Goal: Task Accomplishment & Management: Manage account settings

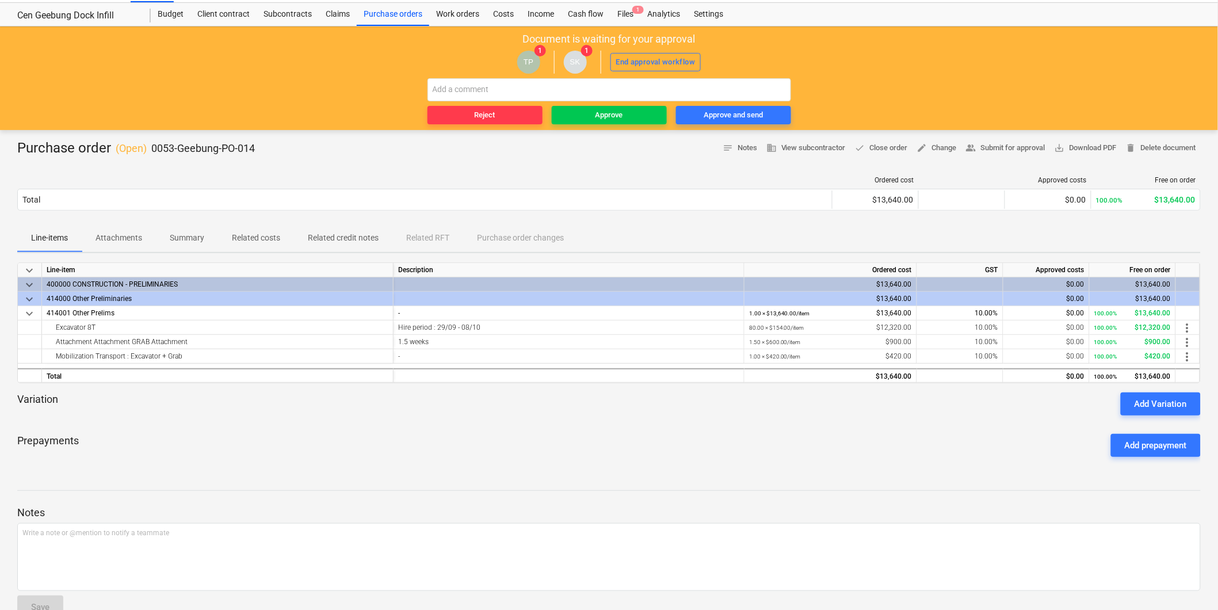
scroll to position [53, 0]
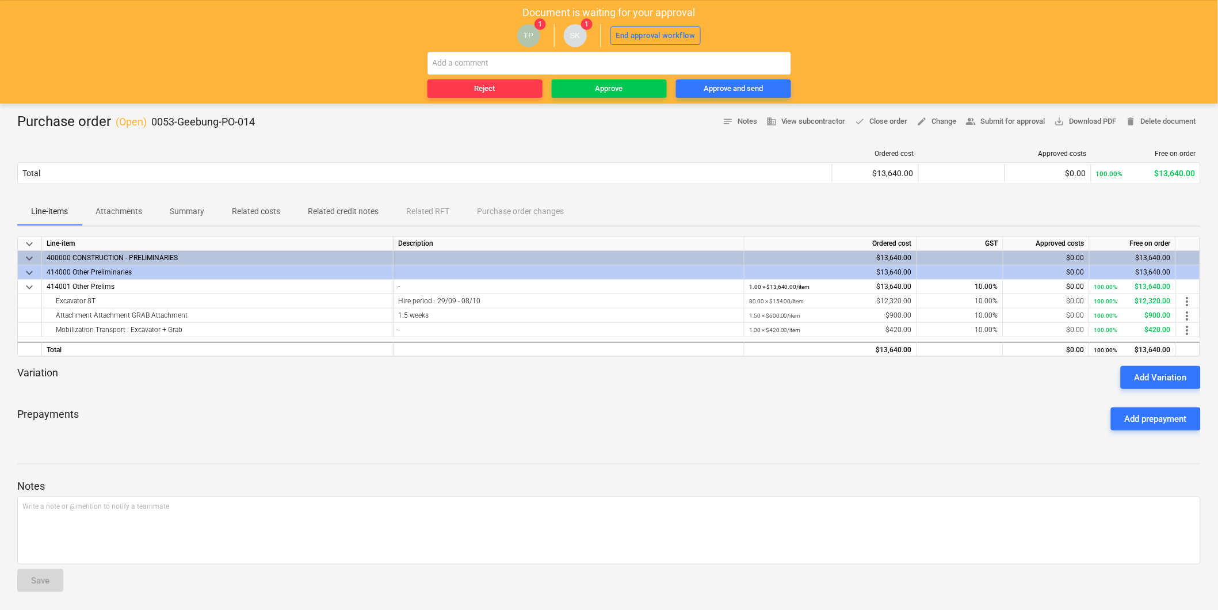
click at [81, 219] on span "Line-items" at bounding box center [49, 211] width 64 height 19
click at [95, 221] on button "Attachments" at bounding box center [119, 212] width 74 height 28
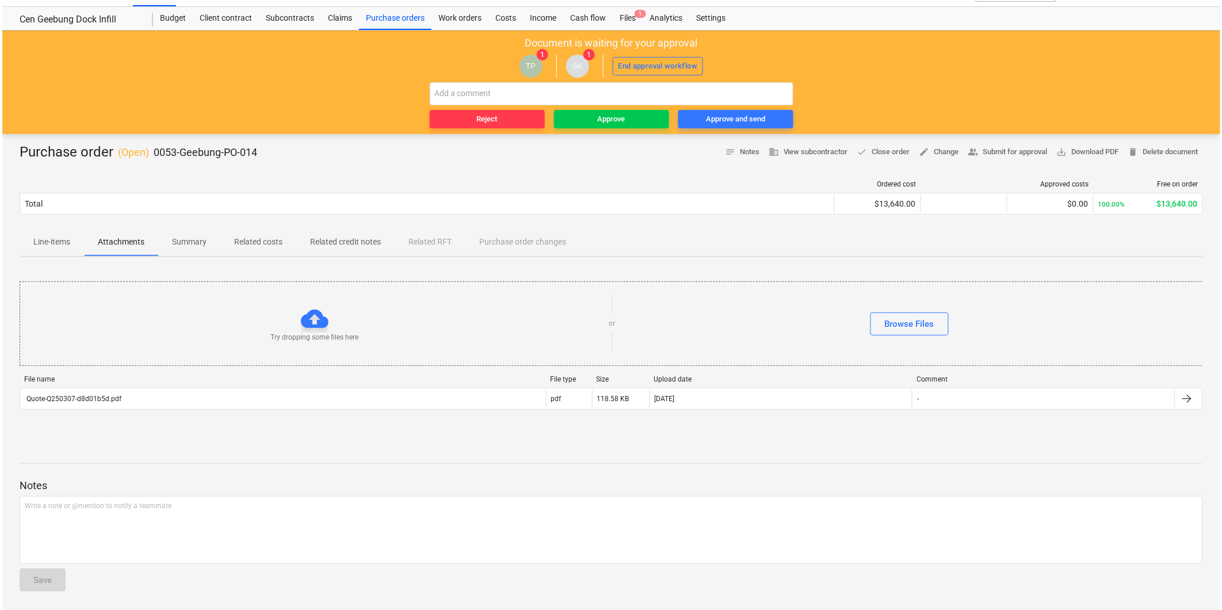
scroll to position [22, 0]
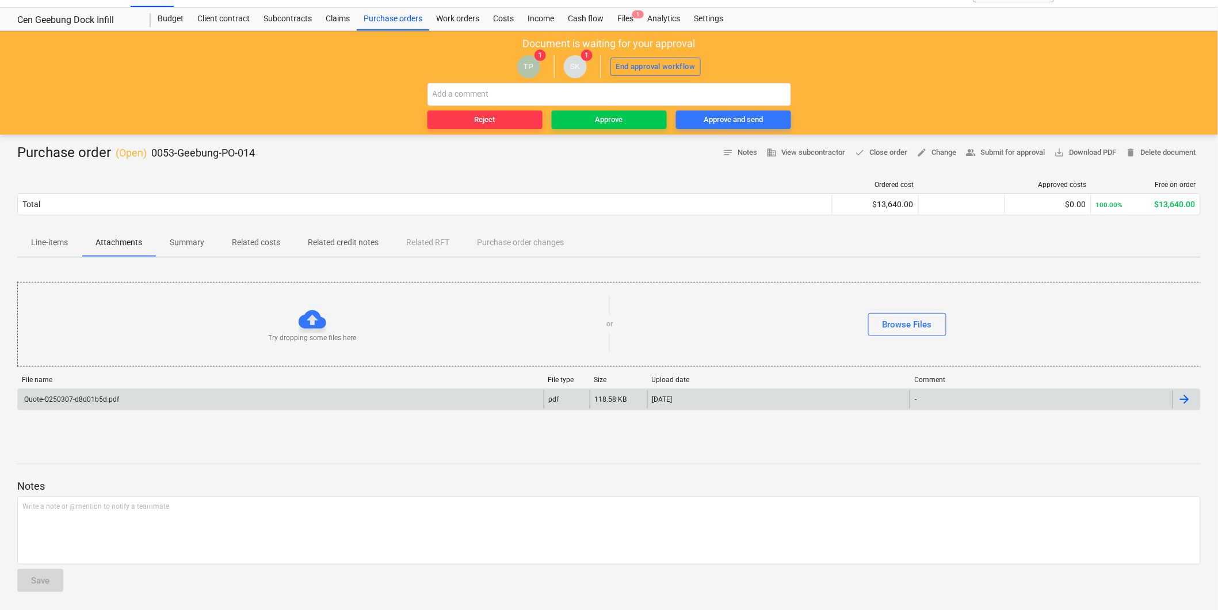
click at [121, 394] on div "Quote-Q250307-d8d01b5d.pdf" at bounding box center [281, 399] width 526 height 18
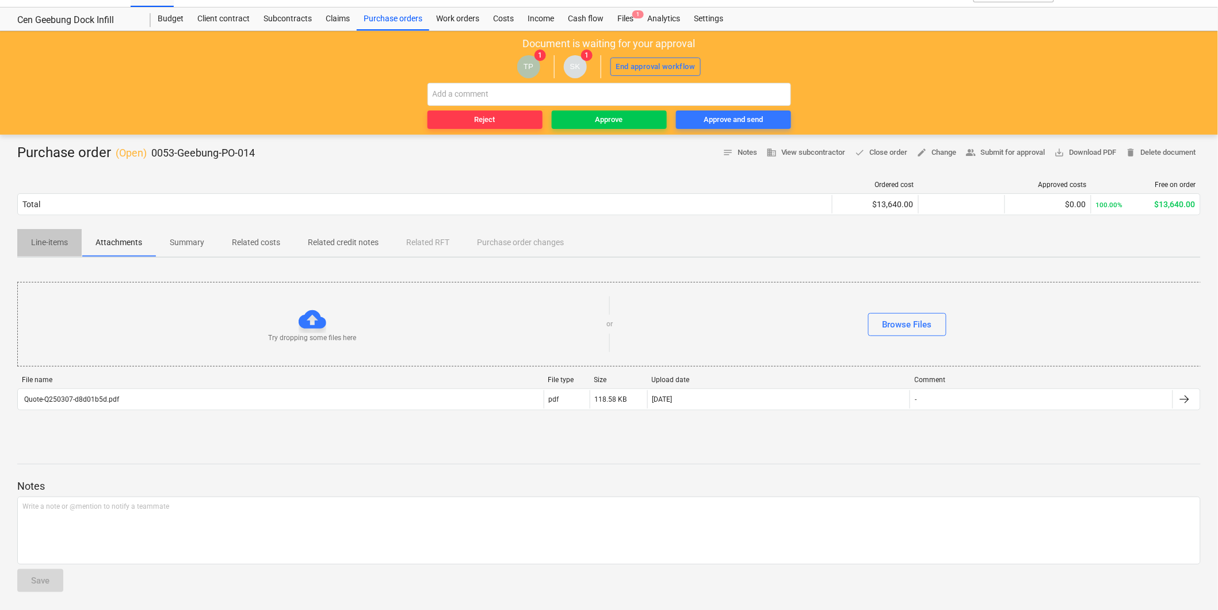
click at [48, 251] on span "Line-items" at bounding box center [49, 242] width 64 height 19
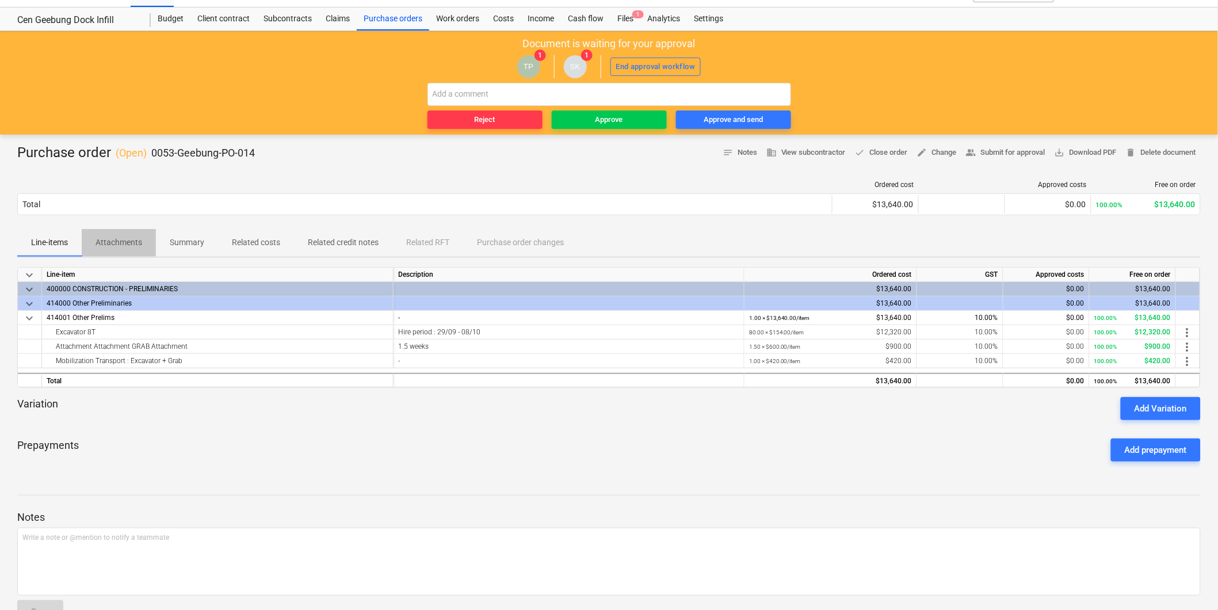
drag, startPoint x: 84, startPoint y: 243, endPoint x: 95, endPoint y: 246, distance: 11.7
click at [95, 246] on span "Attachments" at bounding box center [119, 242] width 74 height 19
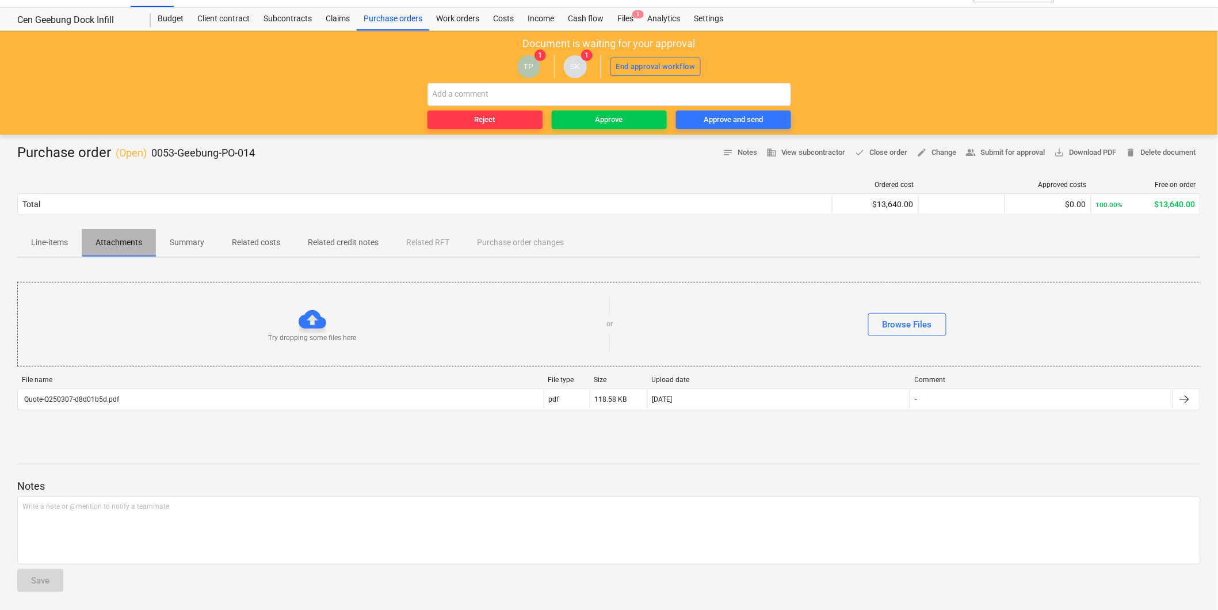
click at [83, 246] on span "Attachments" at bounding box center [119, 242] width 74 height 19
click at [75, 245] on span "Line-items" at bounding box center [49, 242] width 64 height 19
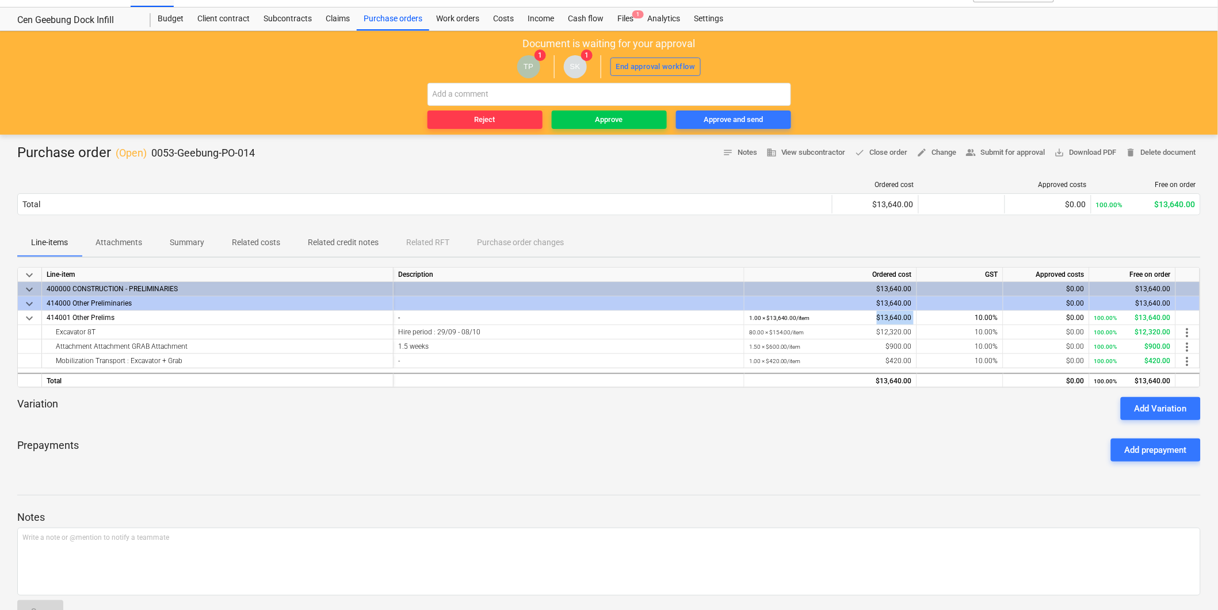
drag, startPoint x: 878, startPoint y: 317, endPoint x: 912, endPoint y: 314, distance: 34.6
click at [916, 313] on div "1.00 × $13,640.00 / item $13,640.00" at bounding box center [830, 318] width 173 height 14
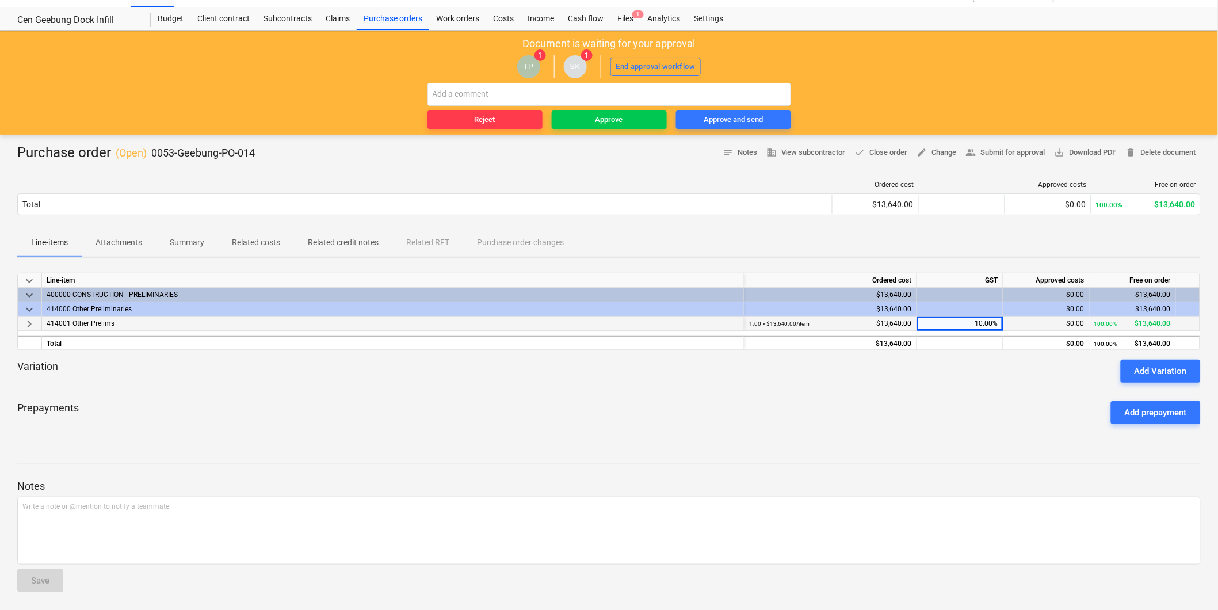
click at [41, 326] on div "keyboard_arrow_right" at bounding box center [30, 323] width 24 height 14
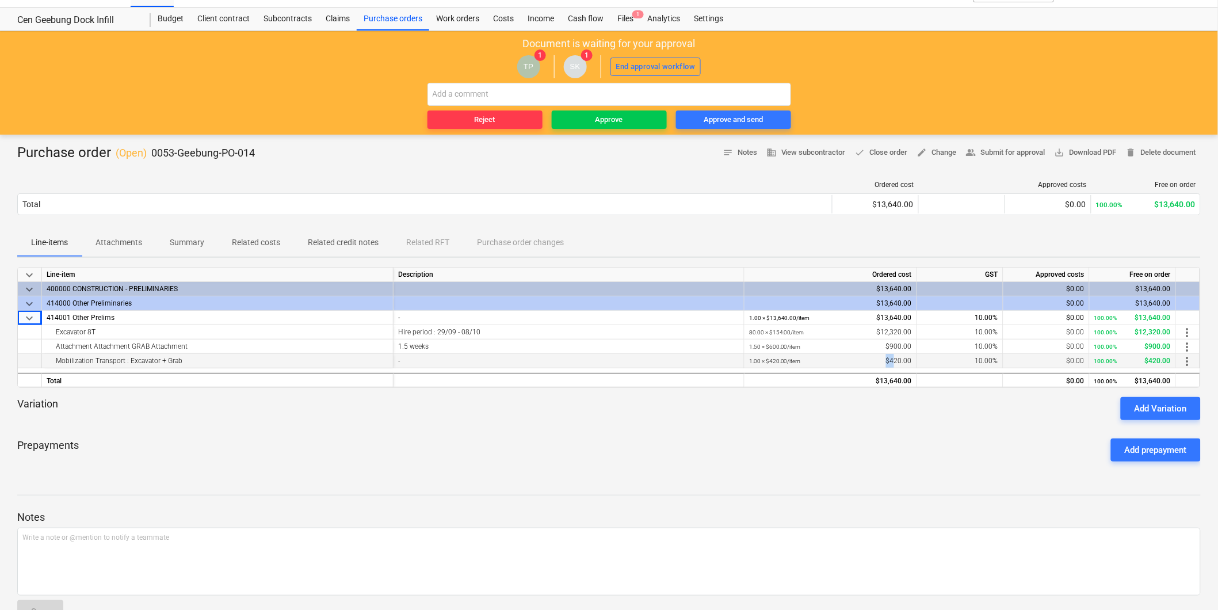
drag, startPoint x: 861, startPoint y: 360, endPoint x: 896, endPoint y: 358, distance: 35.1
click at [896, 358] on div "1.00 × $420.00 / item $420.00" at bounding box center [830, 361] width 163 height 14
click at [120, 257] on div "Purchase order ( Open ) 0053-Geebung-PO-014 notes Notes business View subcontra…" at bounding box center [609, 388] width 1218 height 507
click at [119, 247] on p "Attachments" at bounding box center [118, 242] width 47 height 12
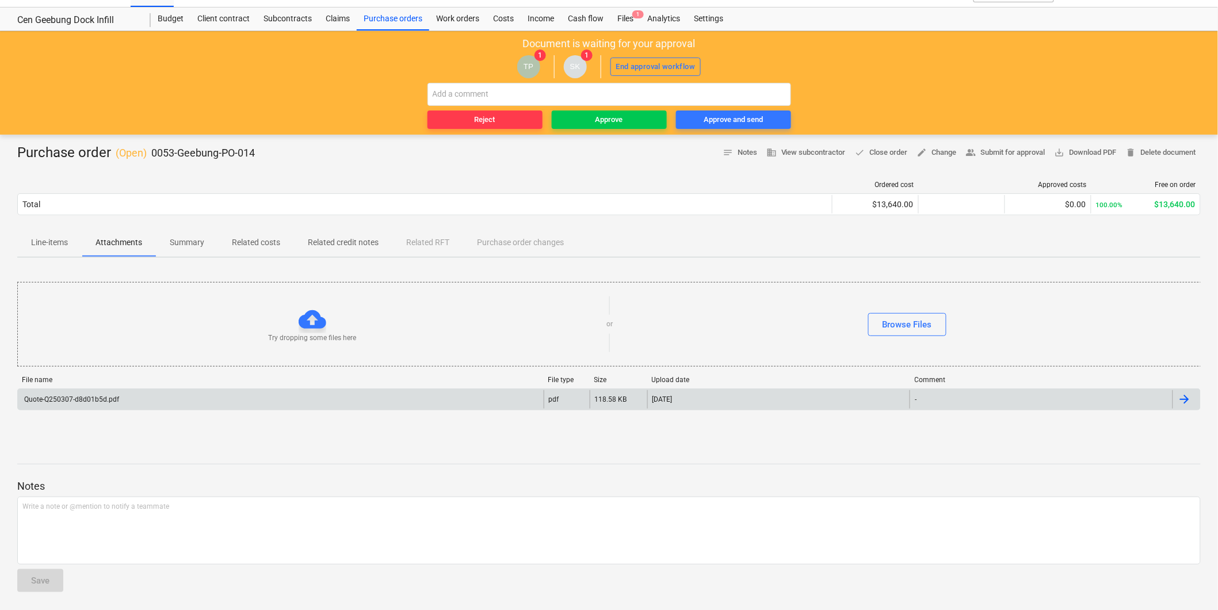
click at [150, 397] on div "Quote-Q250307-d8d01b5d.pdf" at bounding box center [281, 399] width 526 height 18
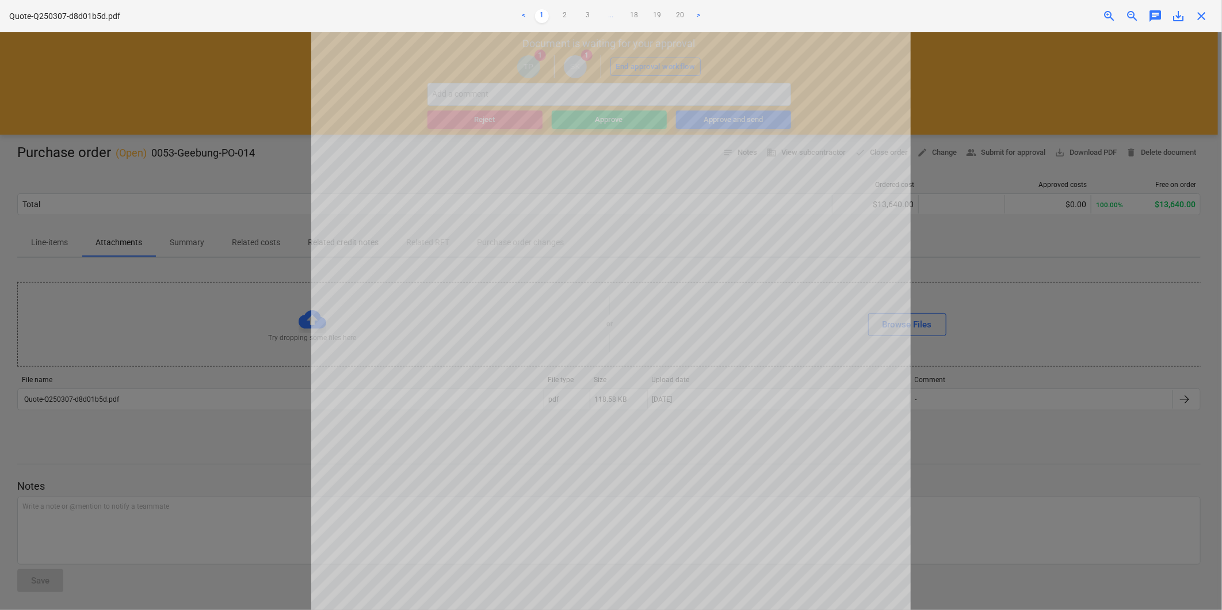
scroll to position [272, 0]
click at [557, 15] on ul "< 1 2 3 ... 18 19 20 >" at bounding box center [610, 16] width 401 height 14
click at [560, 15] on link "2" at bounding box center [565, 16] width 14 height 14
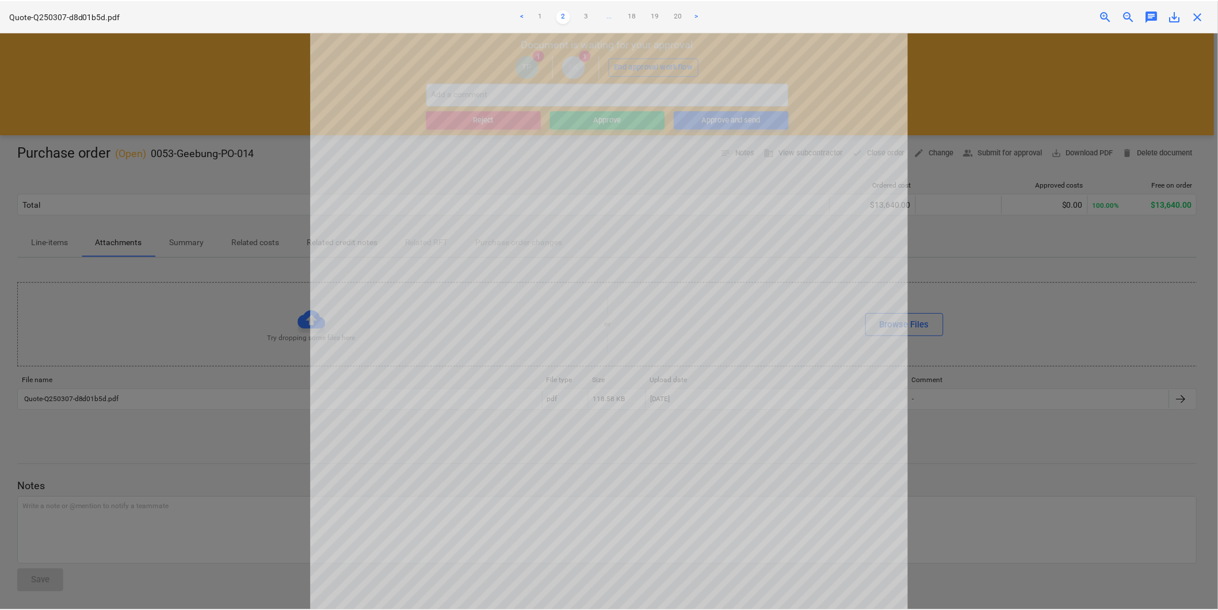
scroll to position [0, 0]
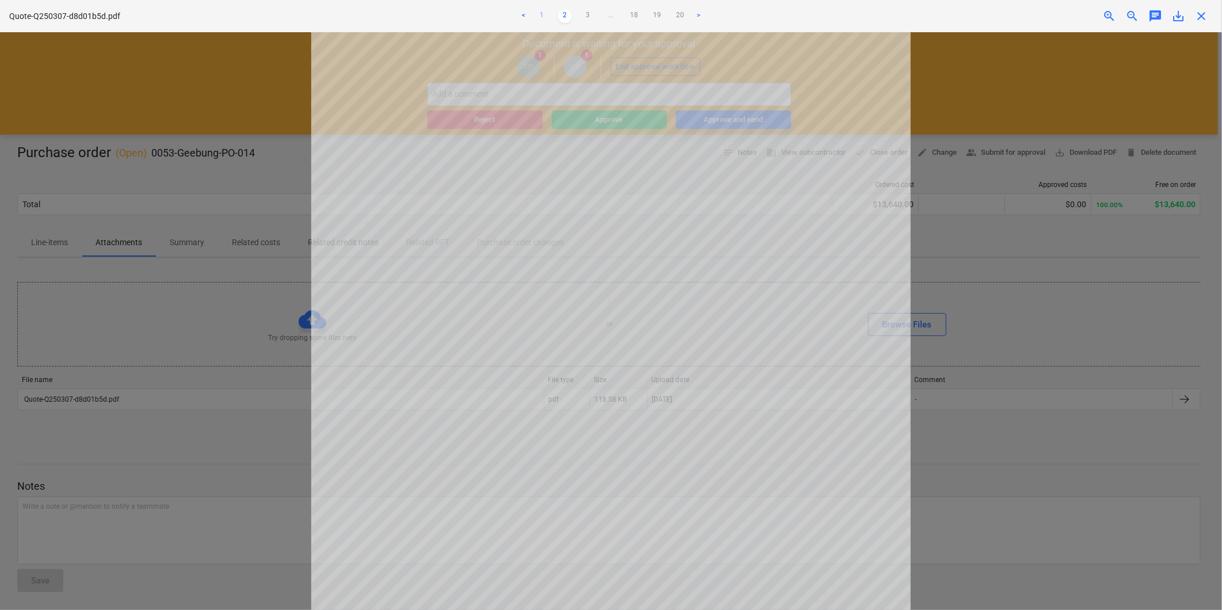
click at [539, 12] on link "1" at bounding box center [542, 16] width 14 height 14
click at [1203, 8] on div "Quote-Q250307-d8d01b5d.pdf < 1 2 3 ... 18 19 20 > zoom_in zoom_out chat 0 save_…" at bounding box center [611, 16] width 1222 height 32
click at [1205, 9] on span "close" at bounding box center [1201, 16] width 14 height 14
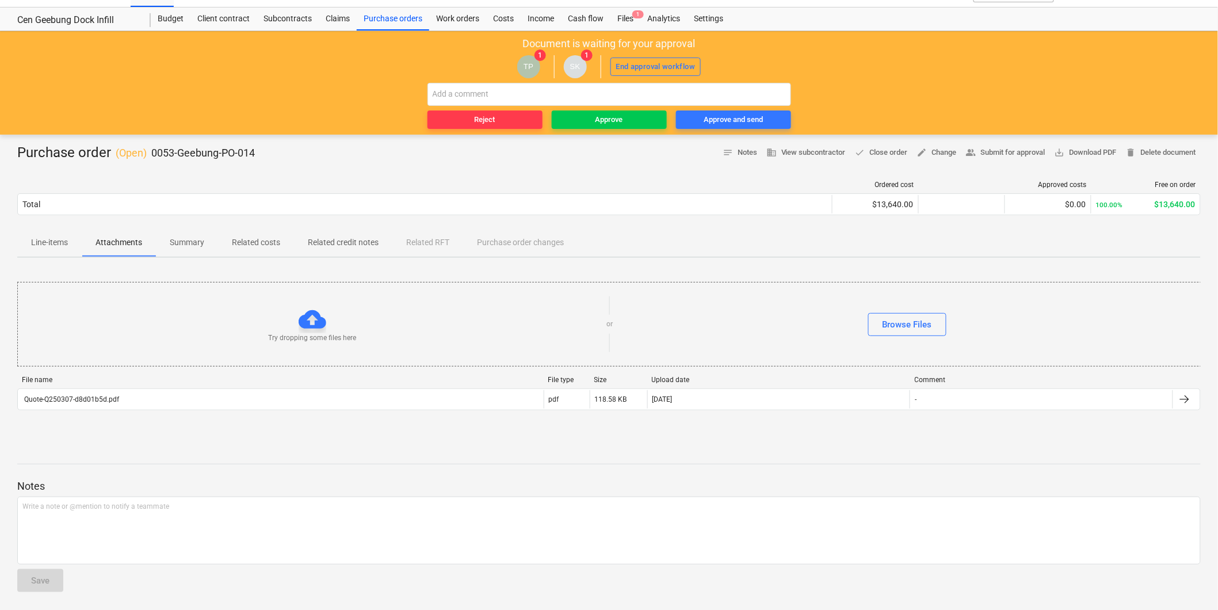
click at [24, 231] on button "Line-items" at bounding box center [49, 243] width 64 height 28
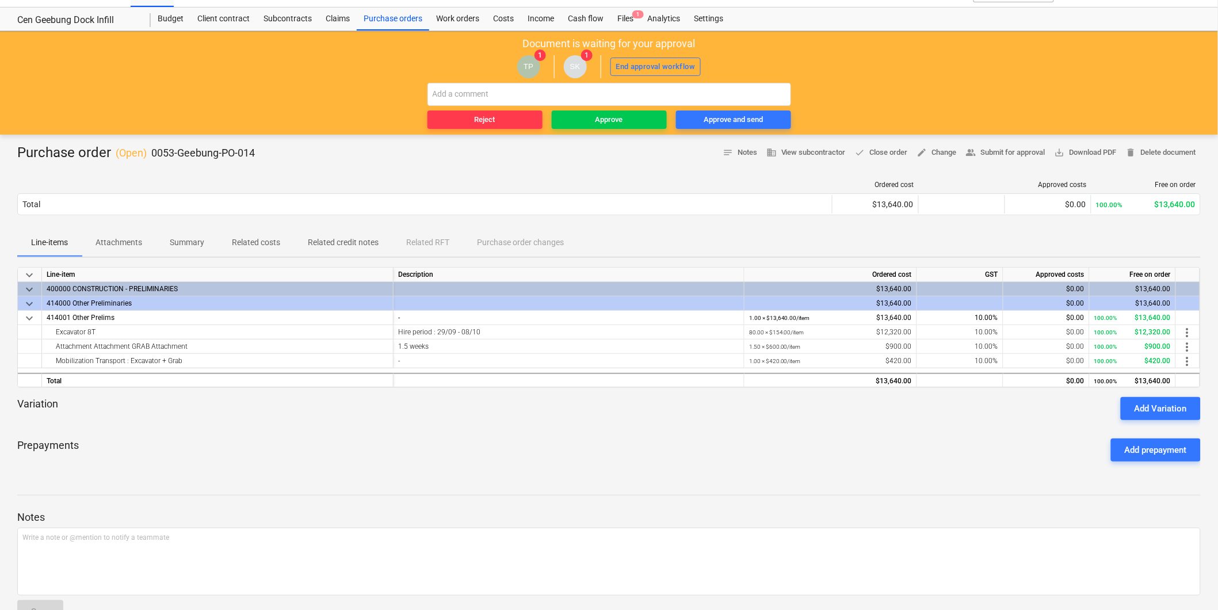
drag, startPoint x: 33, startPoint y: 238, endPoint x: 53, endPoint y: 245, distance: 22.0
click at [37, 240] on span "Line-items" at bounding box center [49, 242] width 64 height 19
click at [493, 99] on input "text" at bounding box center [609, 94] width 364 height 23
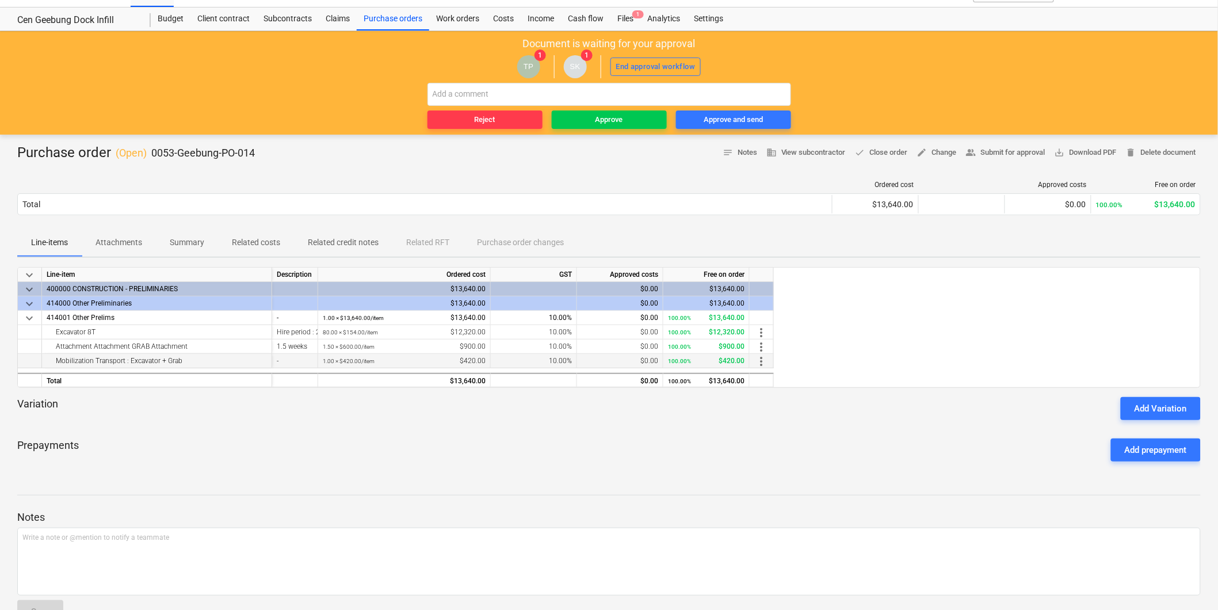
click at [760, 357] on span "more_vert" at bounding box center [761, 361] width 14 height 14
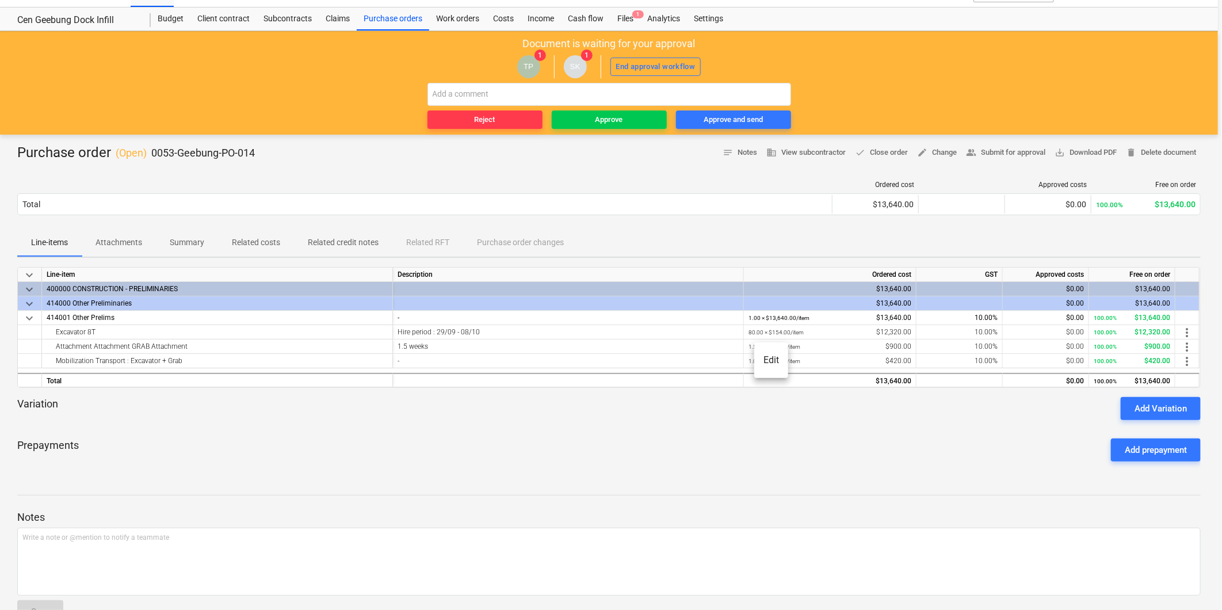
click at [771, 367] on li "Edit" at bounding box center [771, 360] width 34 height 26
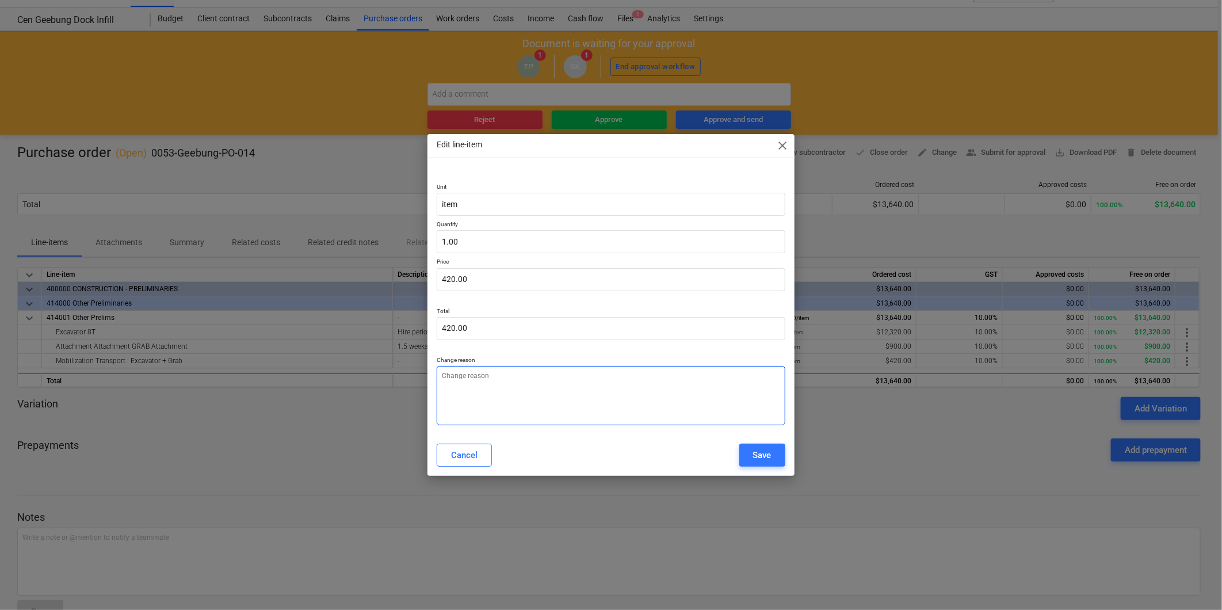
type textarea "x"
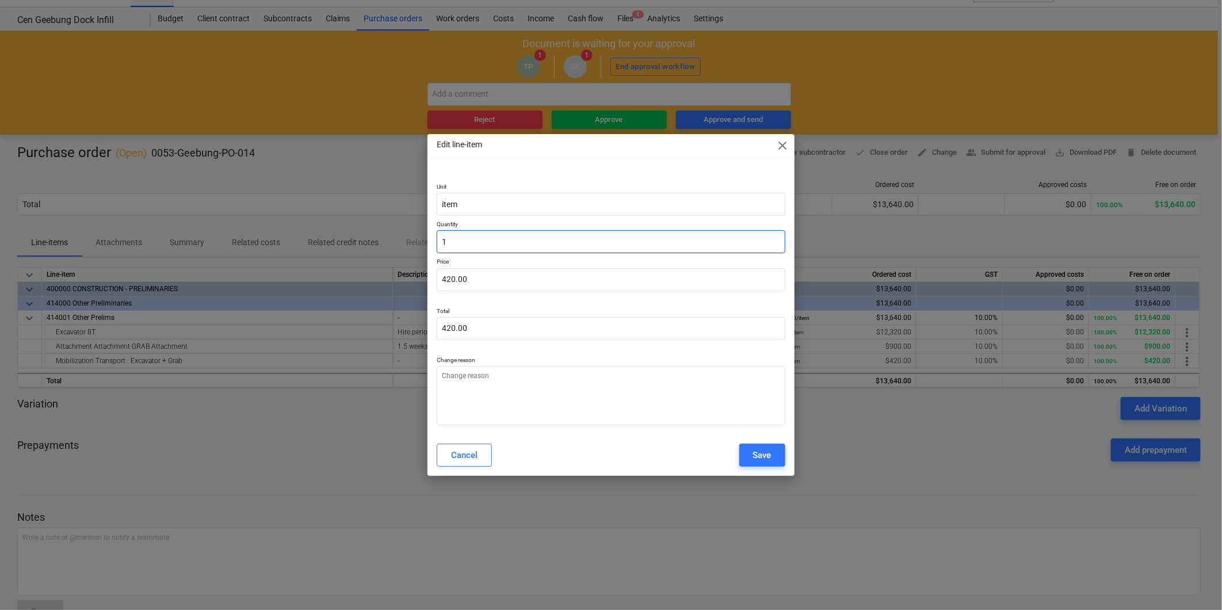
drag, startPoint x: 482, startPoint y: 242, endPoint x: 432, endPoint y: 230, distance: 51.5
click at [434, 230] on div "Unit item Quantity 1 Price 420.00 Total 420.00 Change reason" at bounding box center [610, 301] width 366 height 265
type input "2"
type textarea "x"
type input "840.00"
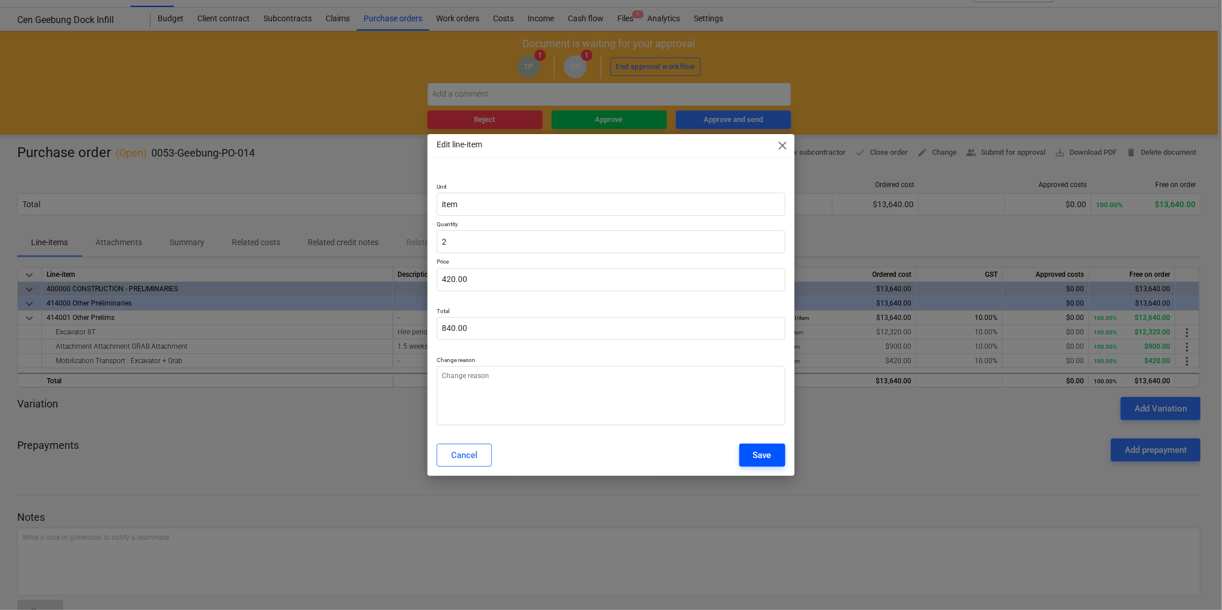
type input "2.00"
click at [754, 446] on button "Save" at bounding box center [762, 454] width 46 height 23
type textarea "x"
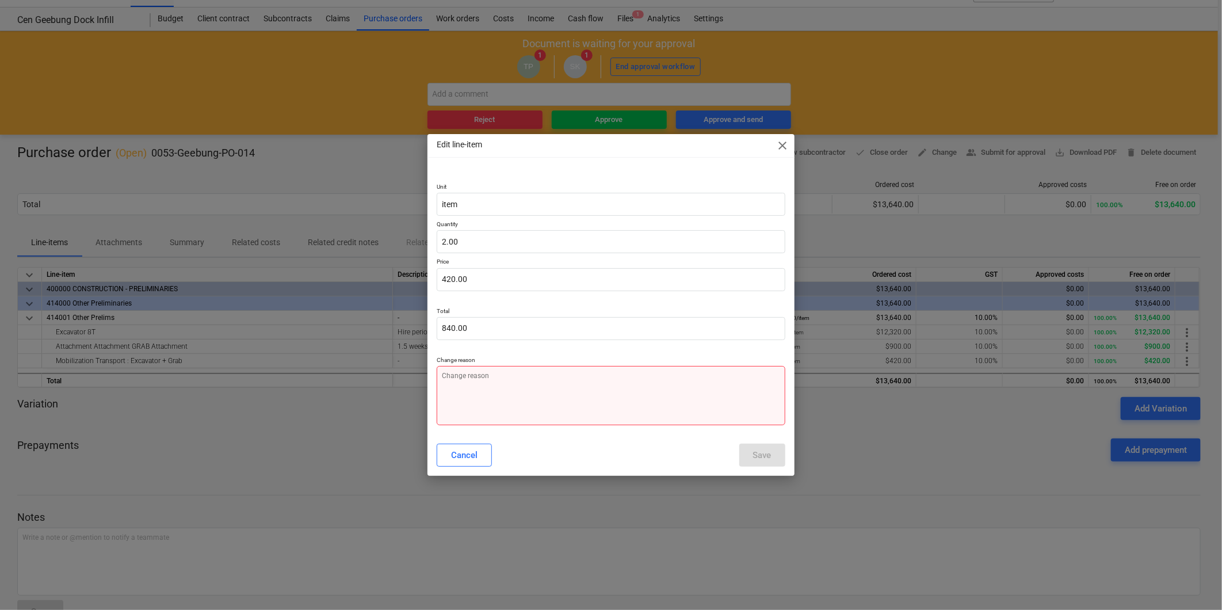
click at [614, 398] on textarea at bounding box center [611, 395] width 348 height 59
type textarea "w"
type textarea "x"
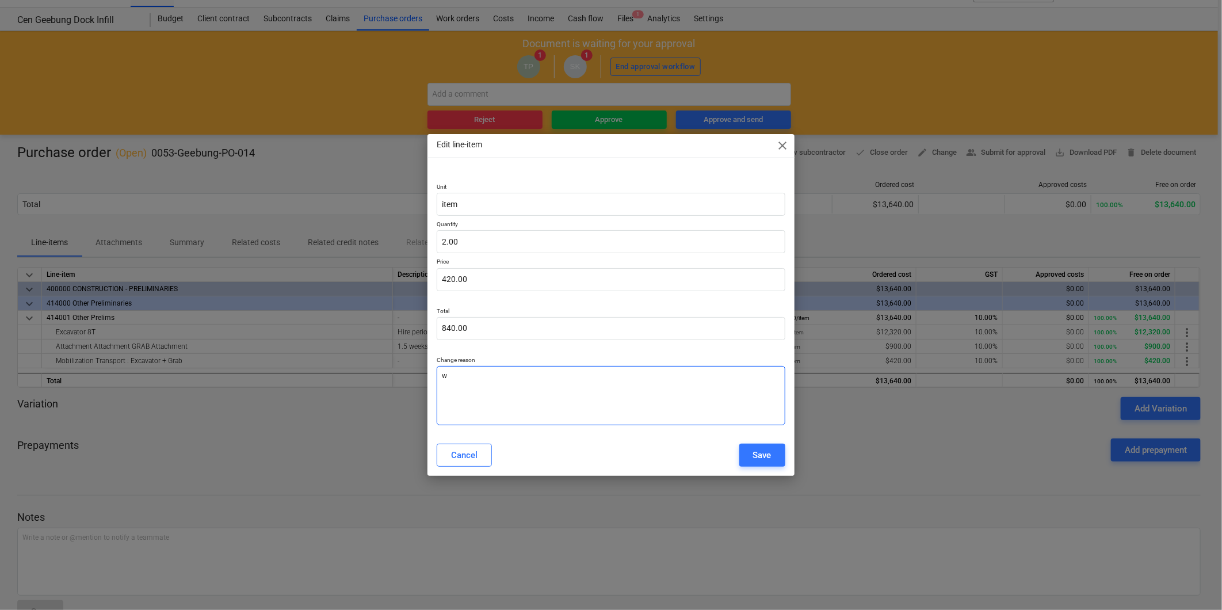
type textarea "wr"
type textarea "x"
type textarea "wro"
type textarea "x"
type textarea "wron"
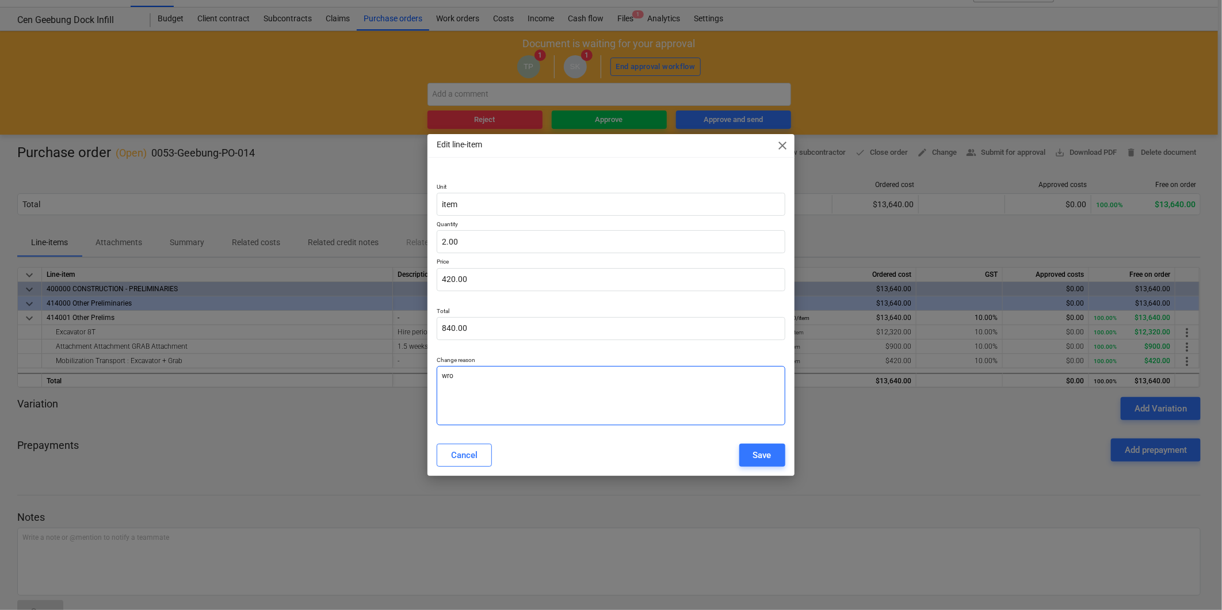
type textarea "x"
type textarea "wrong"
type textarea "x"
type textarea "wrong"
drag, startPoint x: 751, startPoint y: 461, endPoint x: 744, endPoint y: 458, distance: 7.3
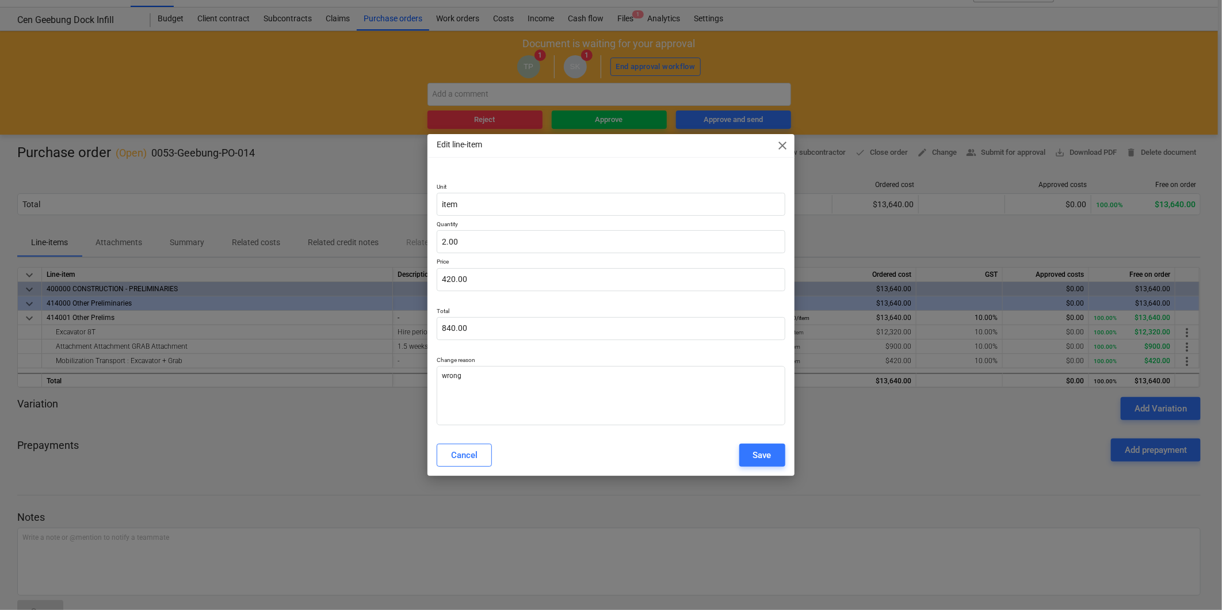
click at [749, 459] on button "Save" at bounding box center [762, 454] width 46 height 23
type textarea "x"
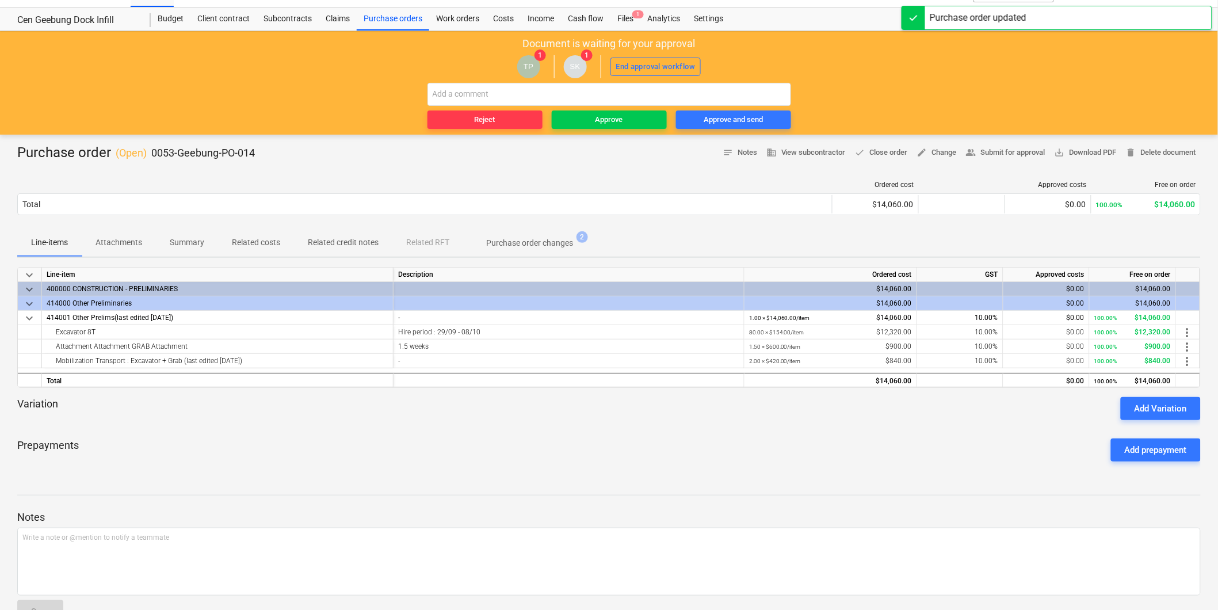
click at [625, 438] on div "Prepayments Add prepayment" at bounding box center [608, 449] width 1183 height 41
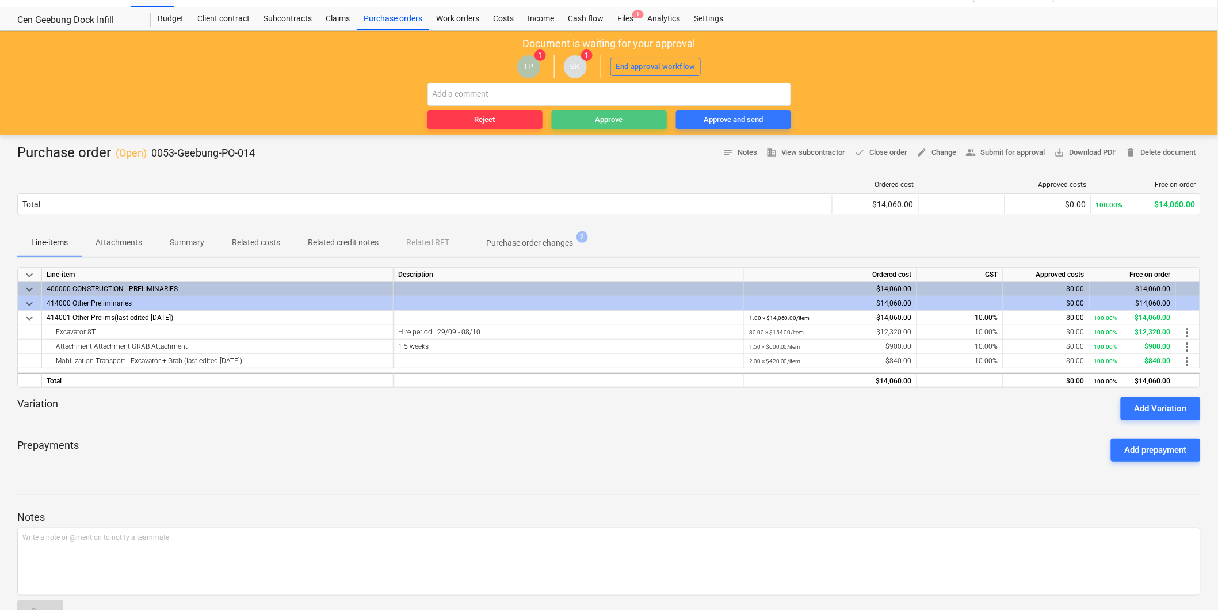
click at [582, 124] on span "Approve" at bounding box center [609, 119] width 106 height 13
